Goal: Information Seeking & Learning: Check status

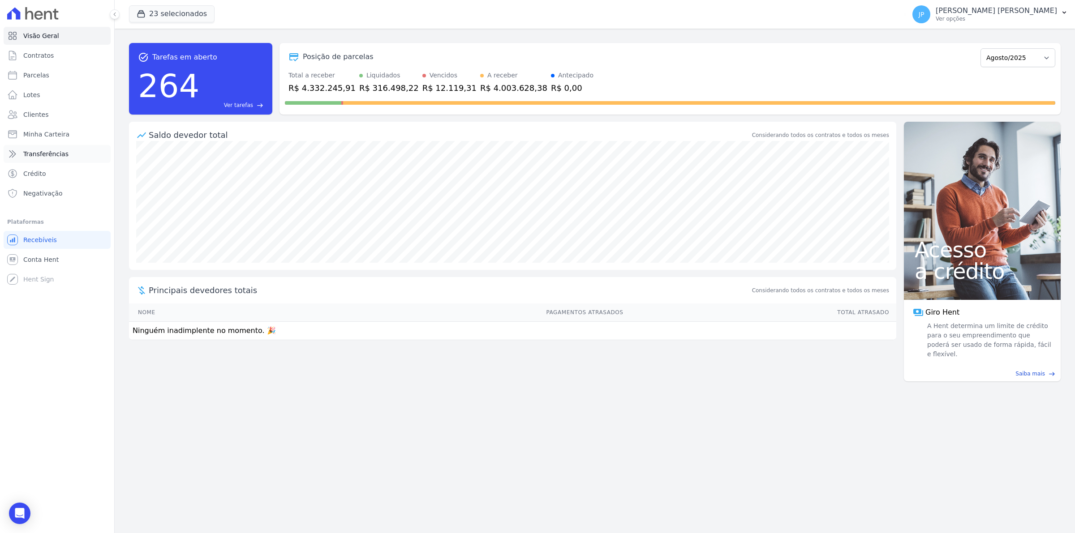
click at [70, 154] on link "Transferências" at bounding box center [57, 154] width 107 height 18
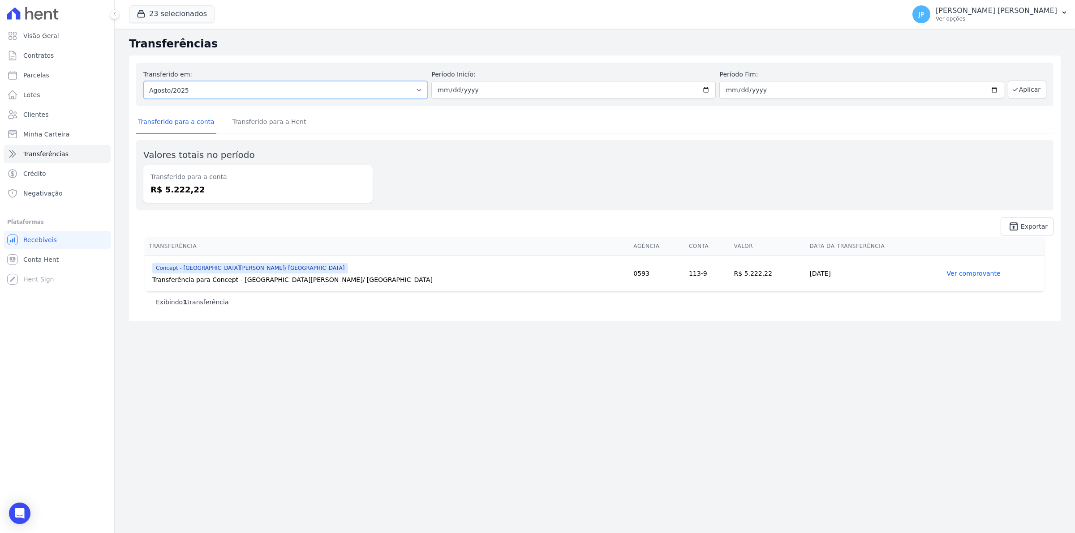
click at [163, 96] on select "Todos os meses Julho/2022 Agosto/2022 Setembro/2022 Outubro/2022 Novembro/2022 …" at bounding box center [285, 90] width 284 height 18
select select "06/2024"
click at [143, 81] on select "Todos os meses Julho/2022 Agosto/2022 Setembro/2022 Outubro/2022 Novembro/2022 …" at bounding box center [285, 90] width 284 height 18
click at [440, 89] on input "date" at bounding box center [573, 90] width 284 height 18
type input "[DATE]"
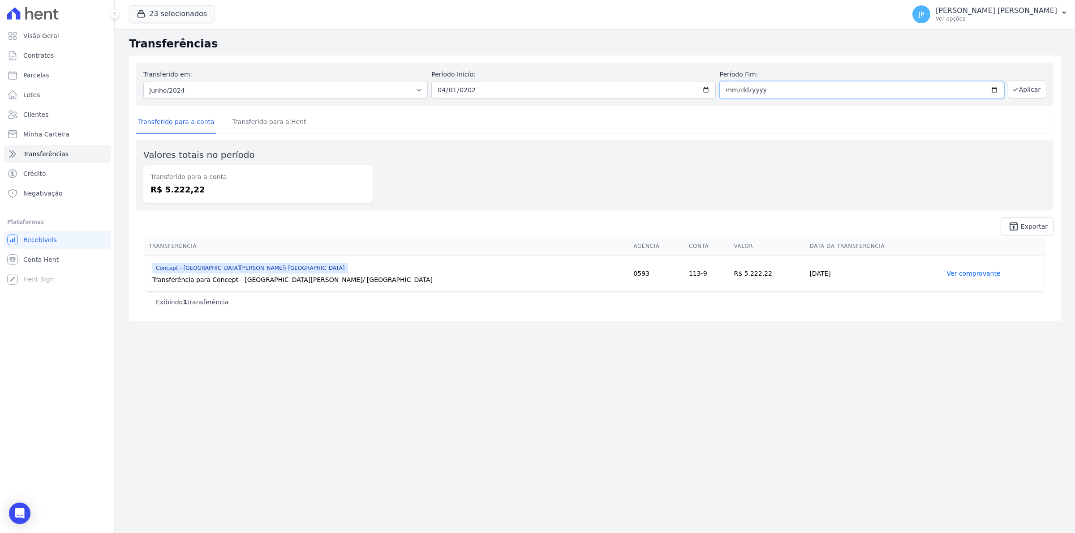
click at [730, 88] on input "date" at bounding box center [861, 90] width 284 height 18
type input "20525-04-30"
type input "2025-04-30"
click at [245, 116] on link "Transferido para a Hent" at bounding box center [269, 122] width 77 height 23
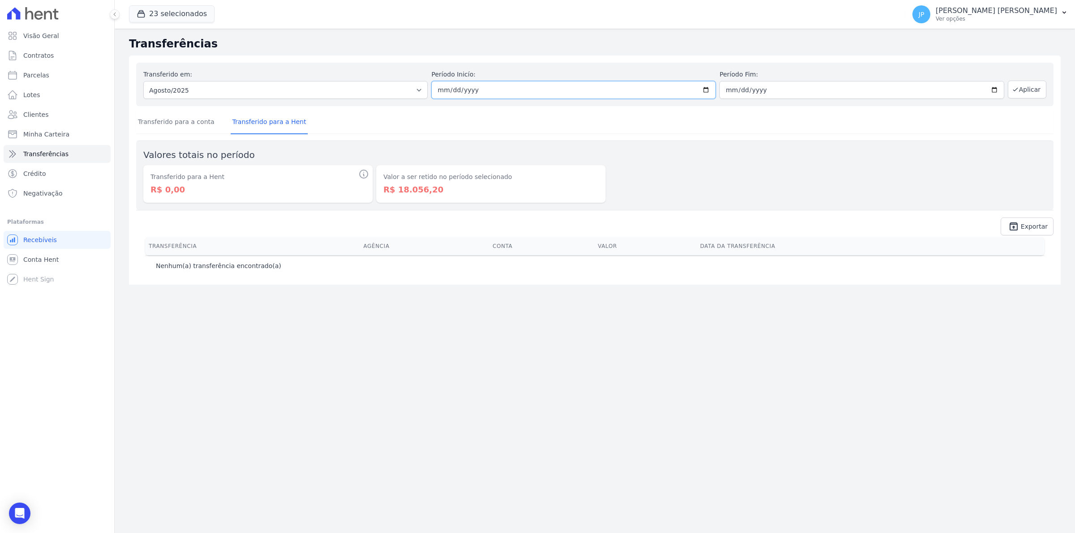
click at [444, 86] on input "2025-08-01" at bounding box center [573, 90] width 284 height 18
type input "2025-08-01"
type input "[DATE]"
type input "2025-08-30"
type input "2025-04-30"
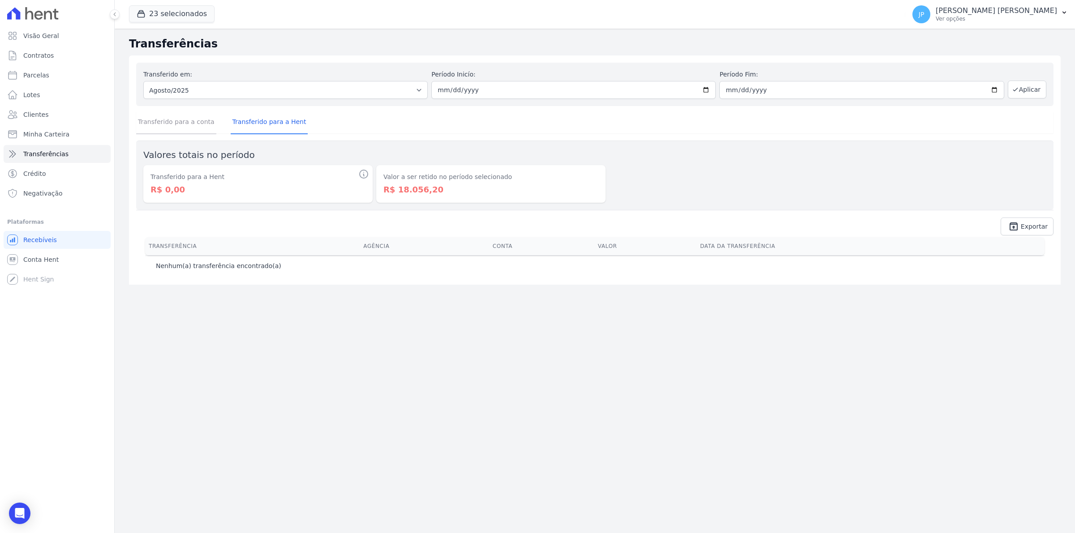
click at [184, 120] on link "Transferido para a conta" at bounding box center [176, 122] width 80 height 23
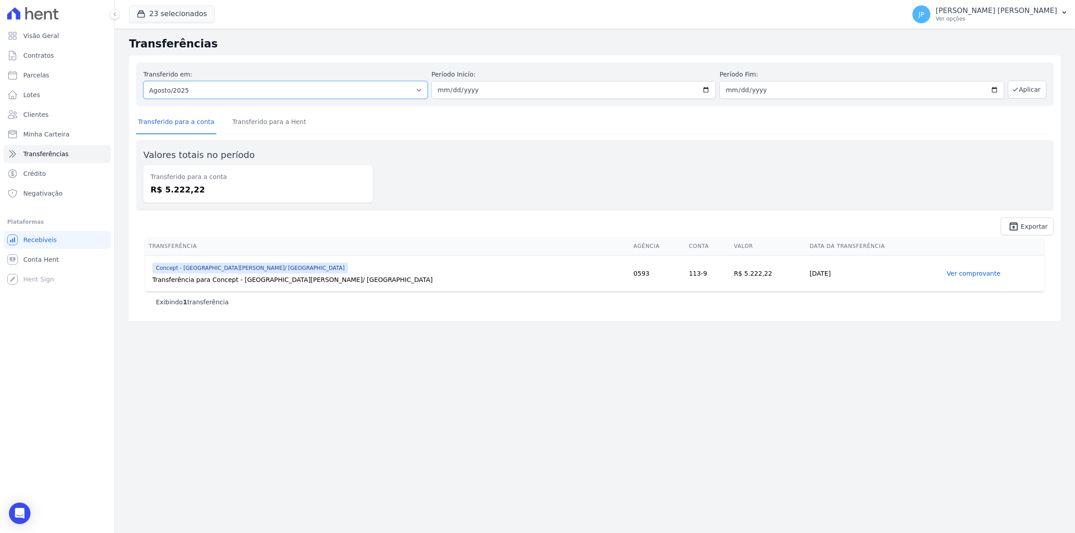
click at [158, 90] on select "Todos os meses Julho/2022 Agosto/2022 Setembro/2022 Outubro/2022 Novembro/2022 …" at bounding box center [285, 90] width 284 height 18
select select "06/2024"
click at [143, 81] on select "Todos os meses Julho/2022 Agosto/2022 Setembro/2022 Outubro/2022 Novembro/2022 …" at bounding box center [285, 90] width 284 height 18
click at [1037, 90] on button "Aplicar" at bounding box center [1026, 90] width 39 height 18
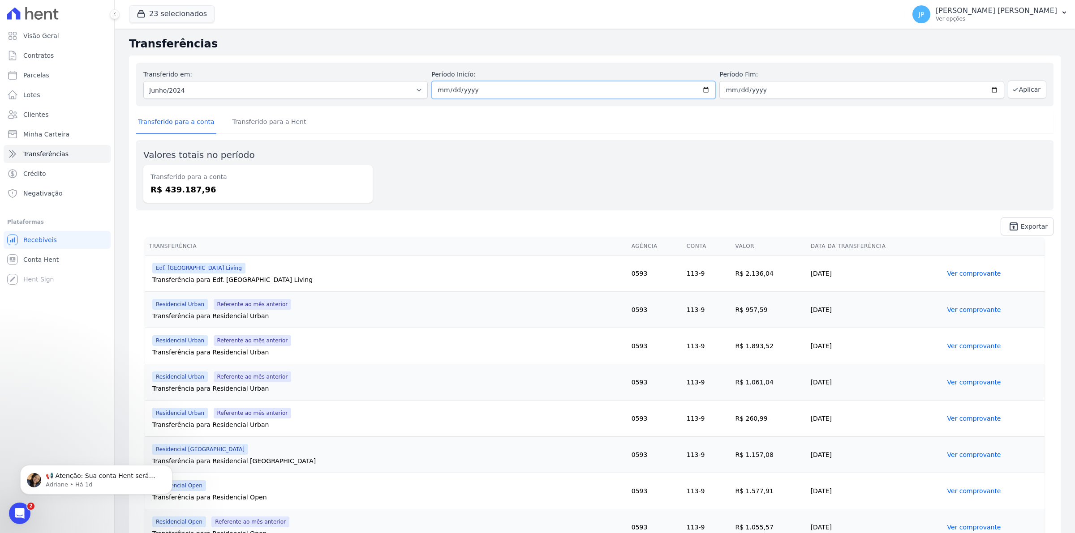
click at [436, 86] on input "2024-06-01" at bounding box center [573, 90] width 284 height 18
type input "2024-06-01"
type input "2025-05-01"
click at [442, 86] on input "2025-05-01" at bounding box center [573, 90] width 284 height 18
type input "2025-05-01"
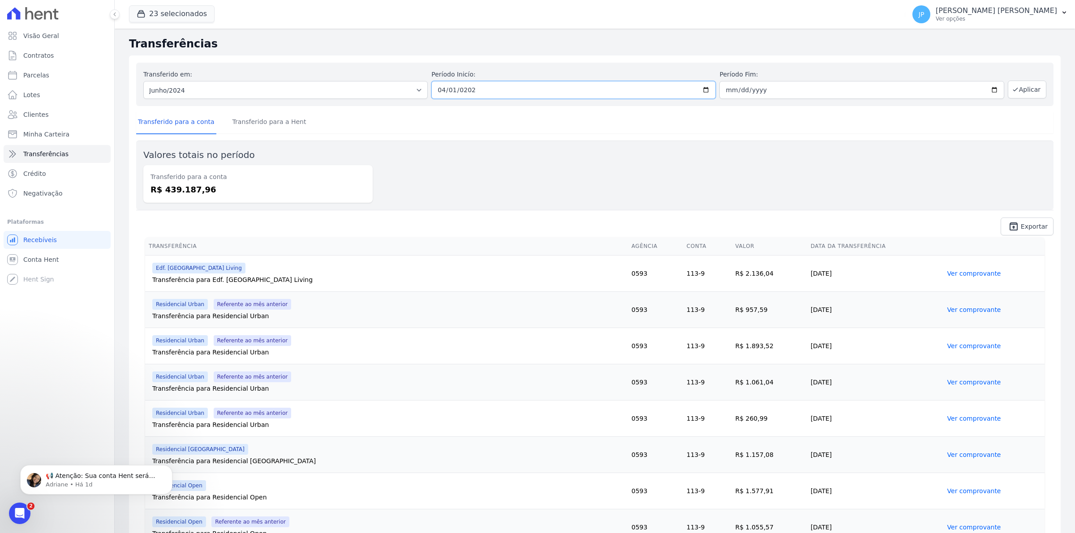
type input "[DATE]"
type input "2024-06-01"
type input "275760-04-01"
type input "[DATE]"
click at [1024, 88] on button "Aplicar" at bounding box center [1026, 90] width 39 height 18
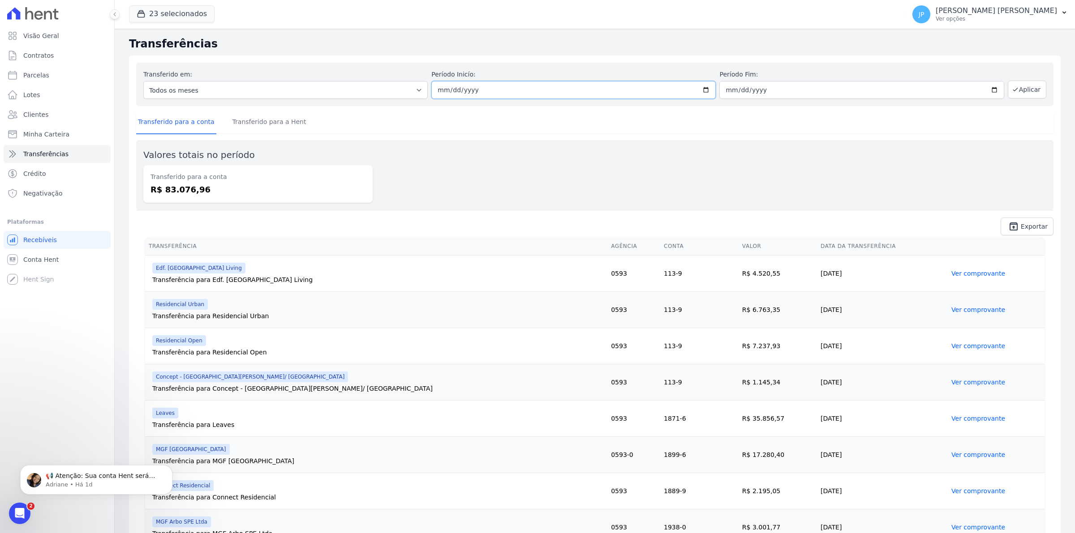
click at [437, 89] on input "[DATE]" at bounding box center [573, 90] width 284 height 18
type input "[DATE]"
click at [1009, 93] on button "Aplicar" at bounding box center [1026, 90] width 39 height 18
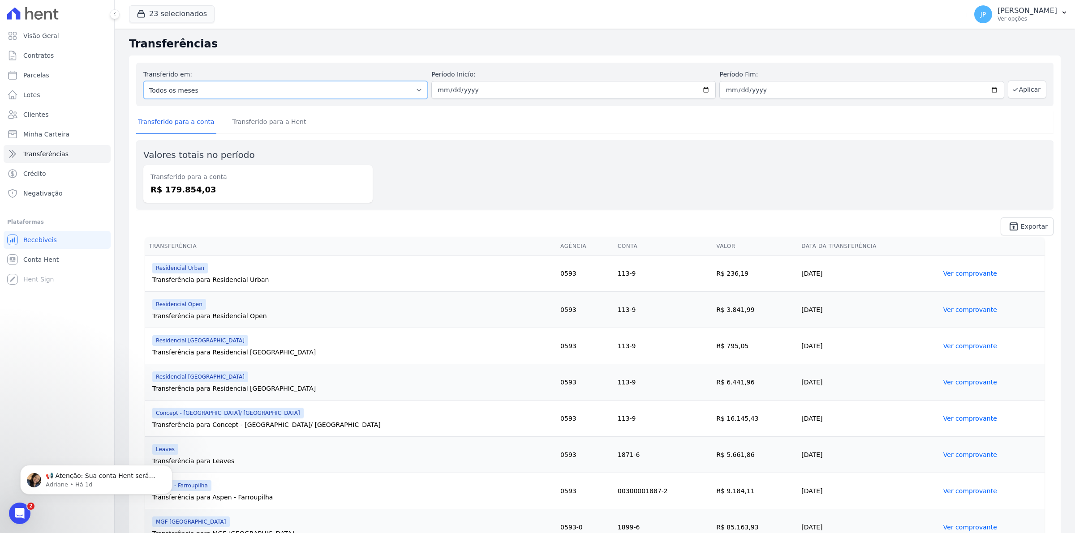
click at [252, 90] on select "Todos os meses Julho/2022 Agosto/2022 Setembro/2022 Outubro/2022 Novembro/2022 …" at bounding box center [285, 90] width 284 height 18
select select "06/2025"
click at [143, 81] on select "Todos os meses Julho/2022 Agosto/2022 Setembro/2022 Outubro/2022 Novembro/2022 …" at bounding box center [285, 90] width 284 height 18
click at [441, 90] on input "date" at bounding box center [573, 90] width 284 height 18
type input "[DATE]"
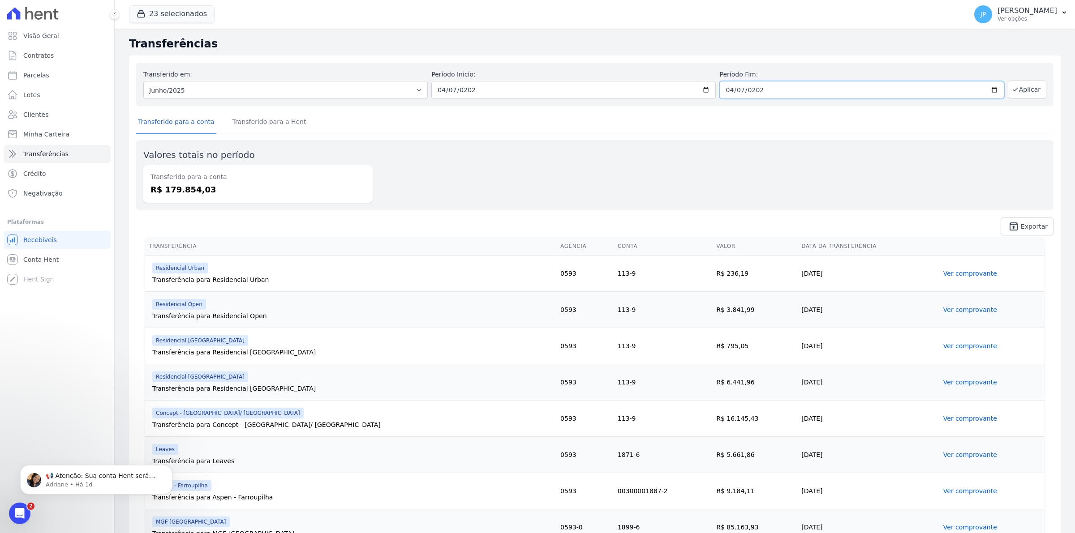
type input "[DATE]"
click at [865, 133] on div "Transferido para a conta Transferido para a Hent Valores totais no período Tran…" at bounding box center [594, 173] width 917 height 124
click at [1019, 90] on button "Aplicar" at bounding box center [1026, 90] width 39 height 18
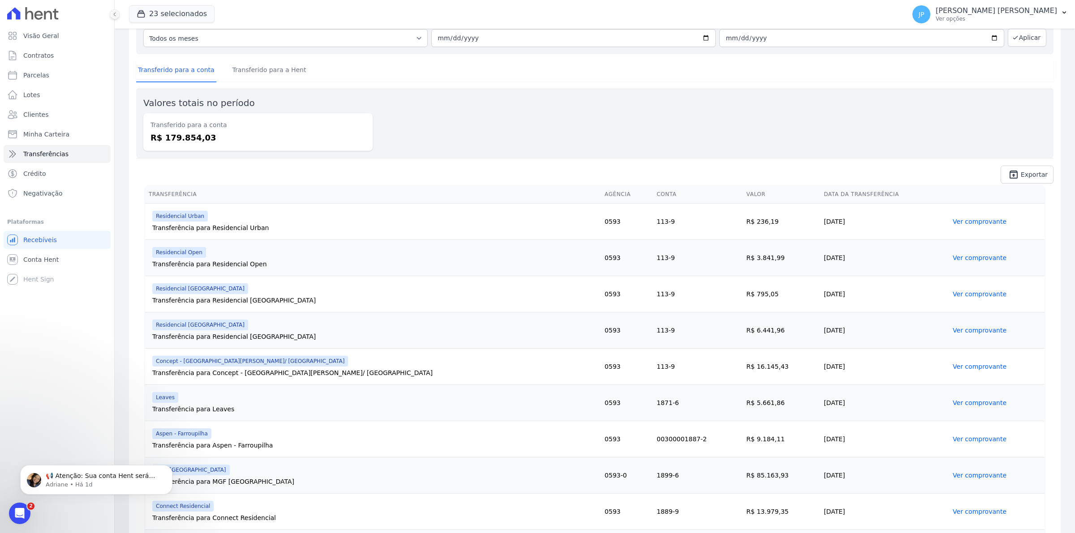
scroll to position [158, 0]
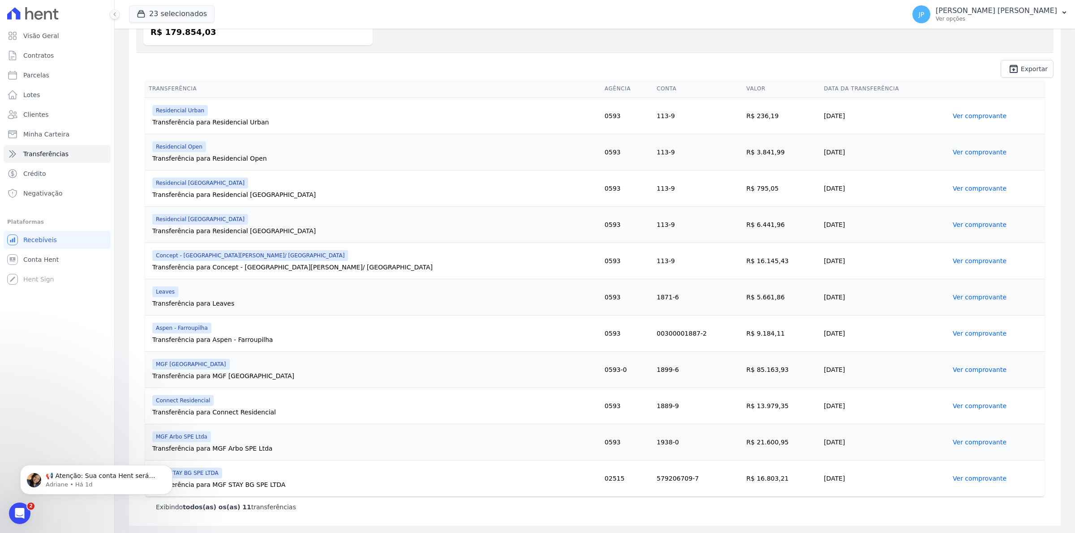
click at [953, 366] on link "Ver comprovante" at bounding box center [979, 369] width 54 height 7
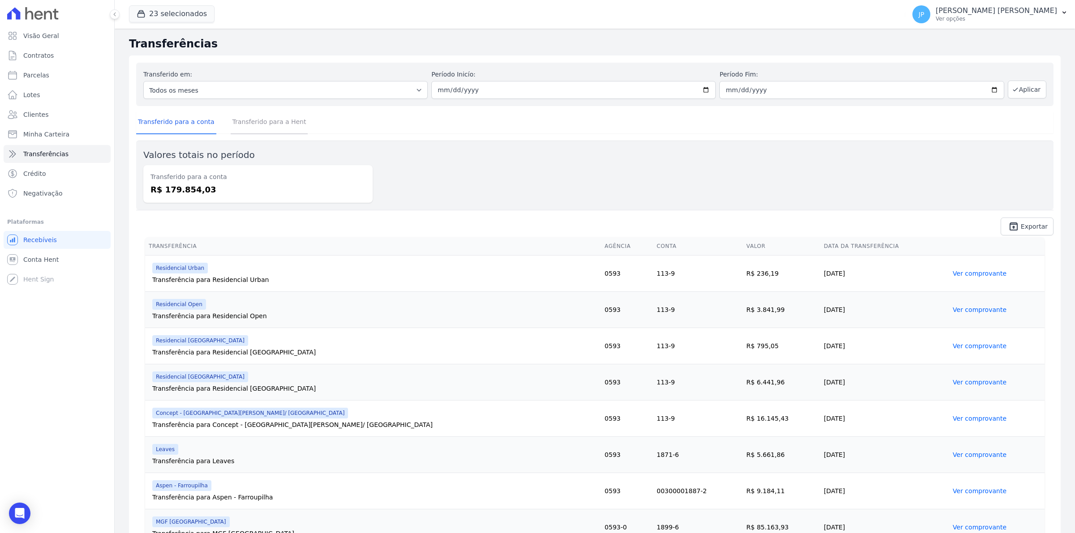
click at [279, 124] on link "Transferido para a Hent" at bounding box center [269, 122] width 77 height 23
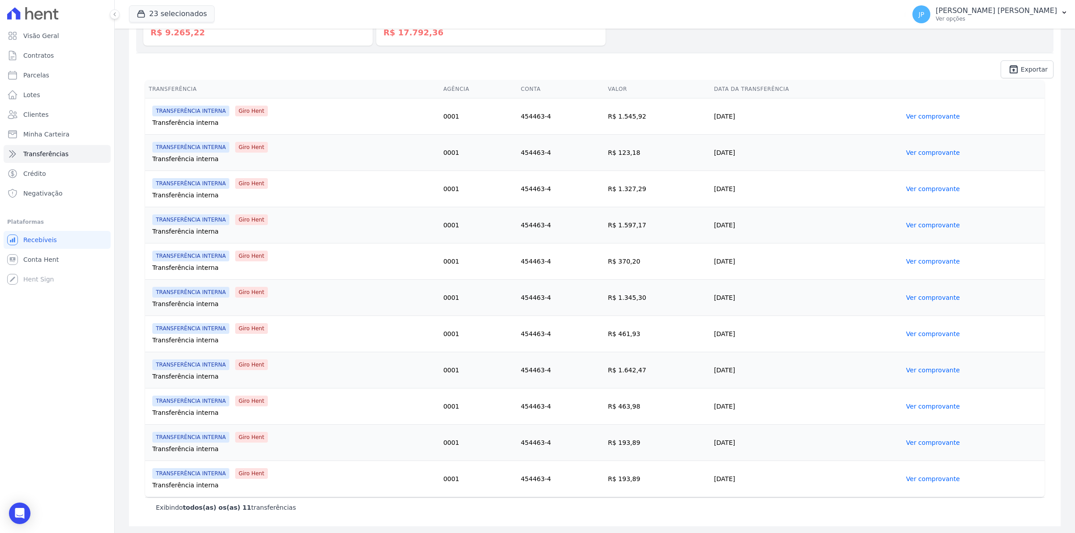
scroll to position [158, 0]
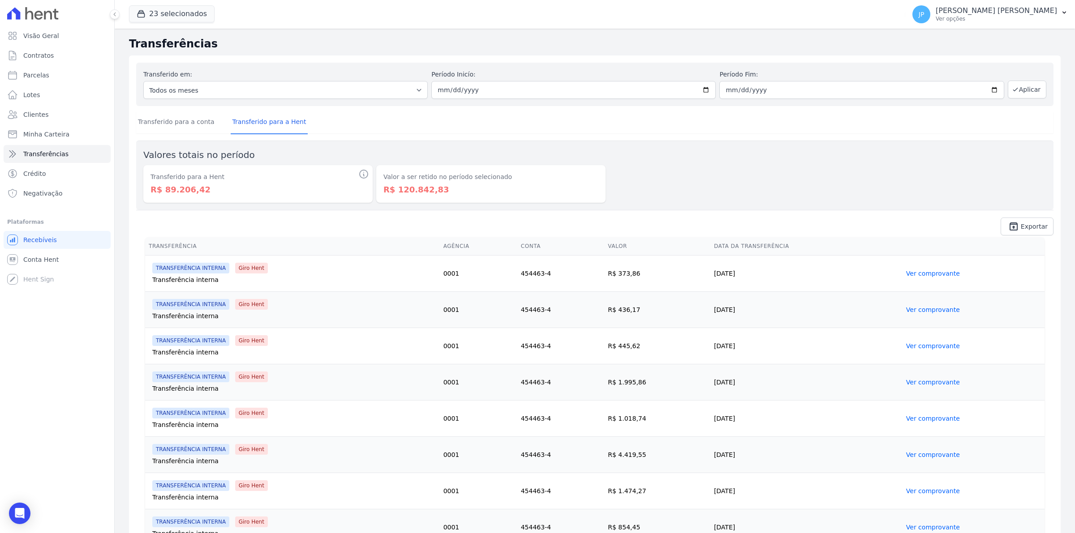
scroll to position [679, 0]
